Goal: Navigation & Orientation: Find specific page/section

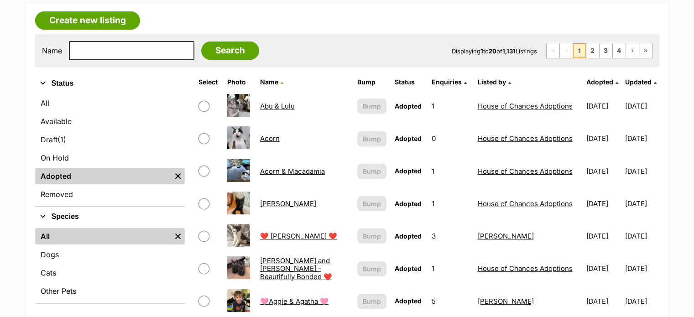
scroll to position [154, 0]
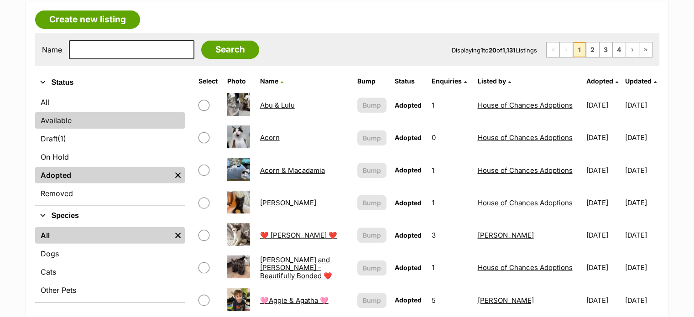
click at [83, 120] on link "Available" at bounding box center [110, 120] width 150 height 16
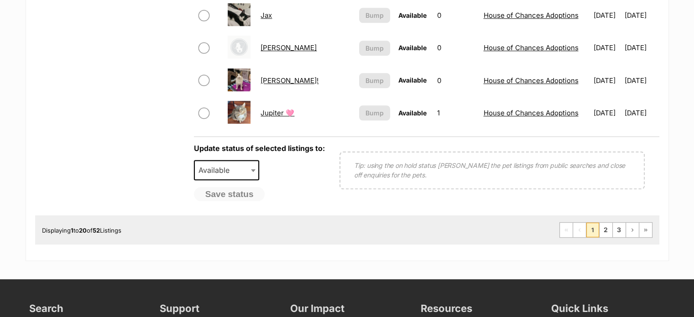
scroll to position [764, 0]
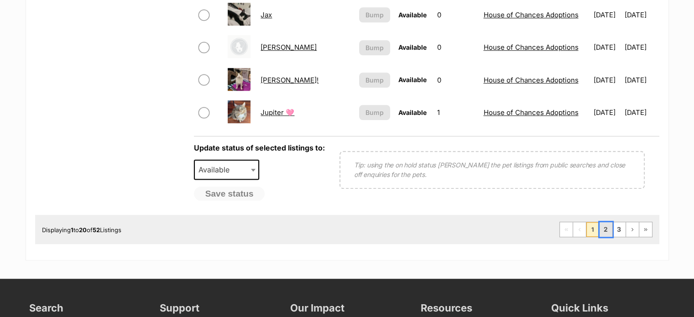
click at [609, 232] on link "2" at bounding box center [605, 229] width 13 height 15
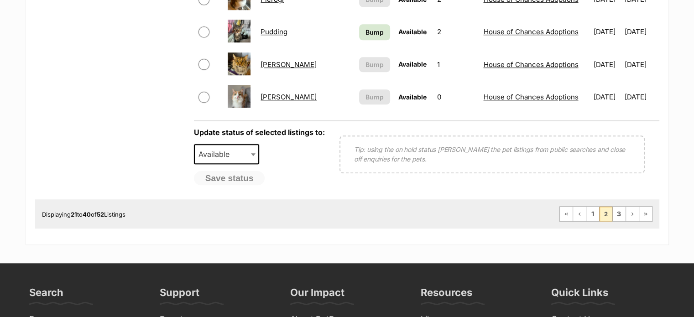
scroll to position [784, 0]
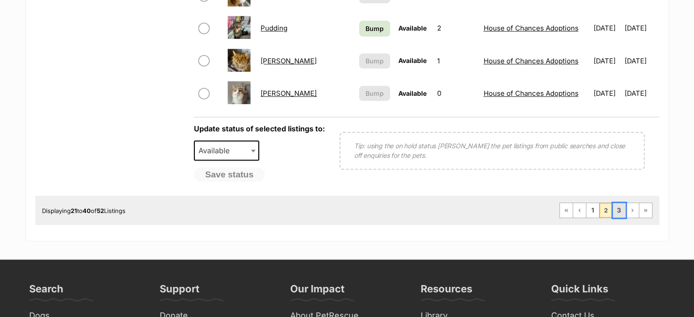
click at [620, 206] on link "3" at bounding box center [619, 210] width 13 height 15
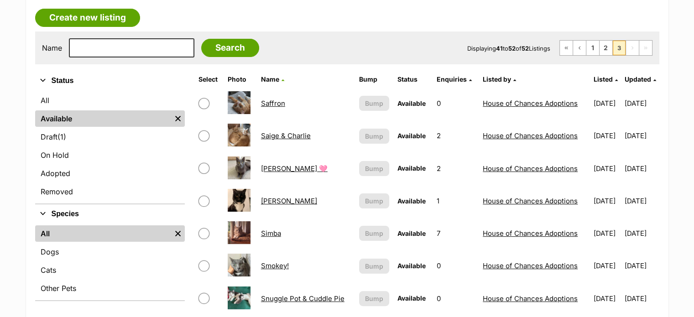
scroll to position [149, 0]
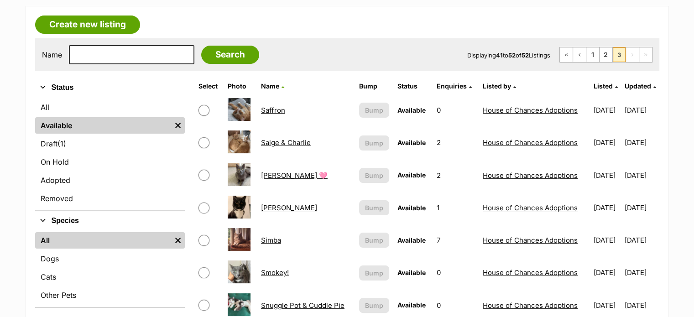
click at [270, 106] on link "Saffron" at bounding box center [273, 110] width 24 height 9
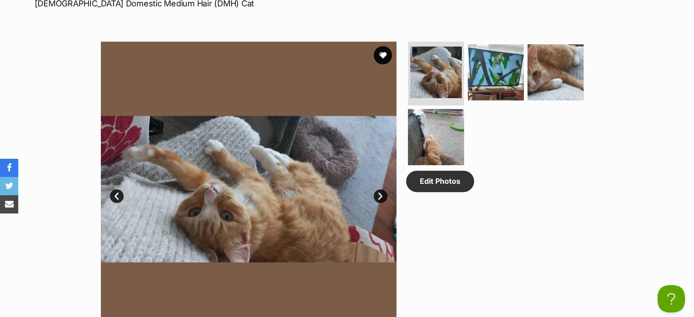
click at [381, 193] on link "Next" at bounding box center [381, 196] width 14 height 14
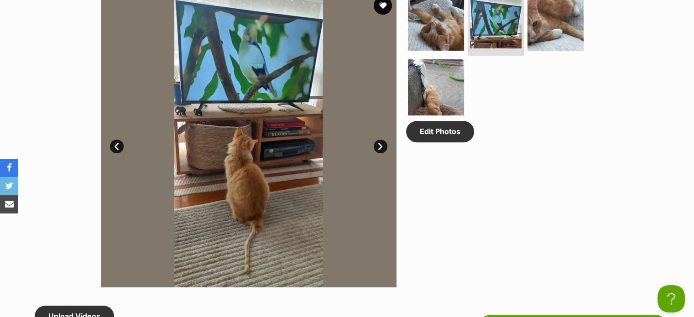
click at [379, 145] on link "Next" at bounding box center [381, 147] width 14 height 14
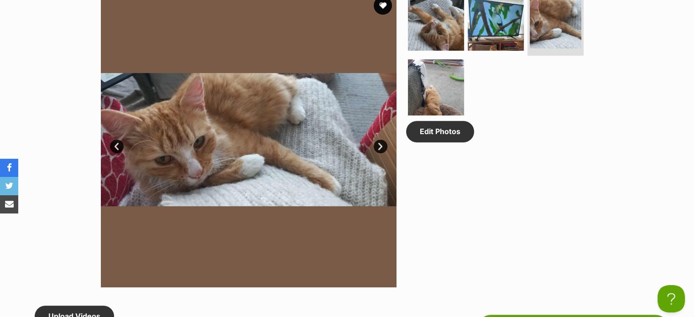
click at [379, 145] on link "Next" at bounding box center [381, 147] width 14 height 14
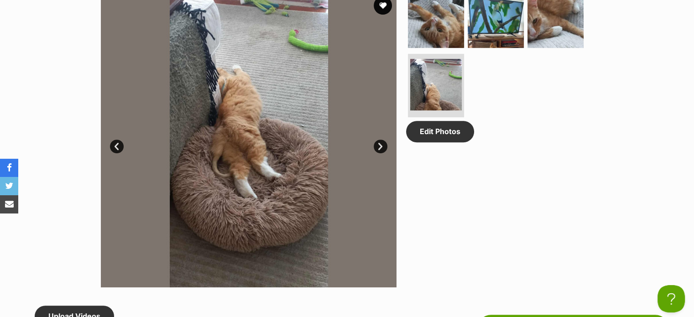
click at [379, 145] on link "Next" at bounding box center [381, 147] width 14 height 14
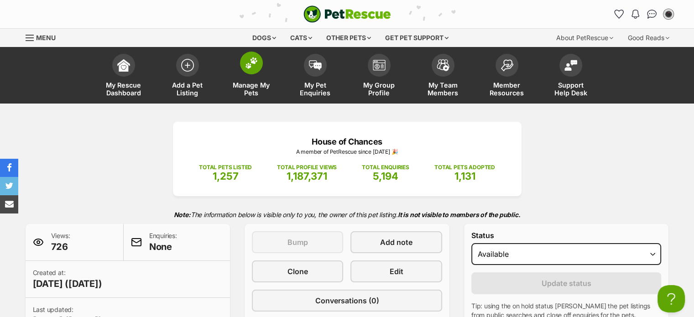
click at [248, 67] on img at bounding box center [251, 63] width 13 height 12
